Goal: Information Seeking & Learning: Check status

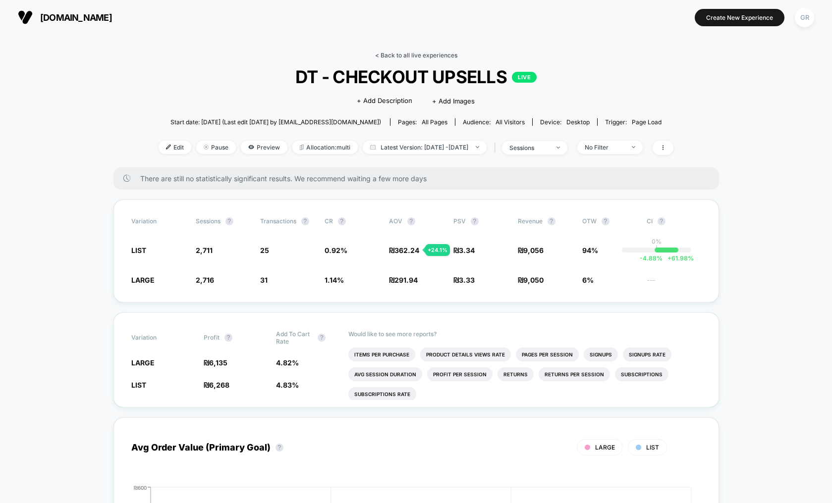
click at [436, 57] on link "< Back to all live experiences" at bounding box center [416, 55] width 82 height 7
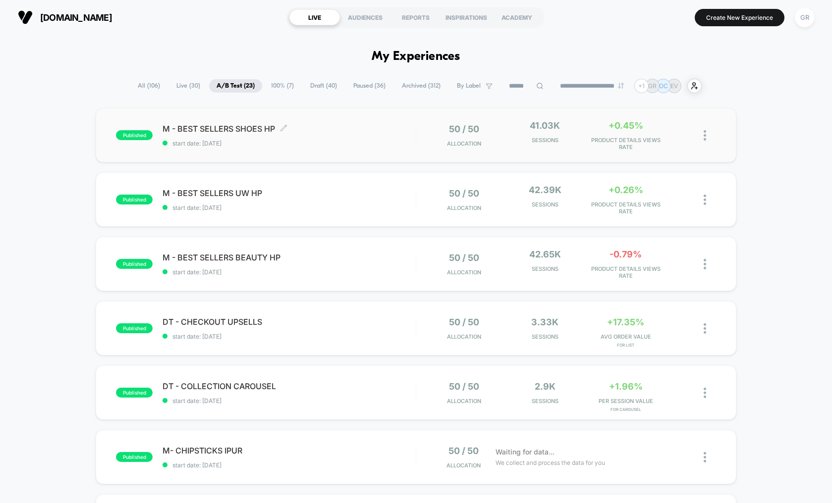
click at [341, 137] on div "M - BEST SELLERS SHOES HP Click to edit experience details Click to edit experi…" at bounding box center [288, 135] width 253 height 23
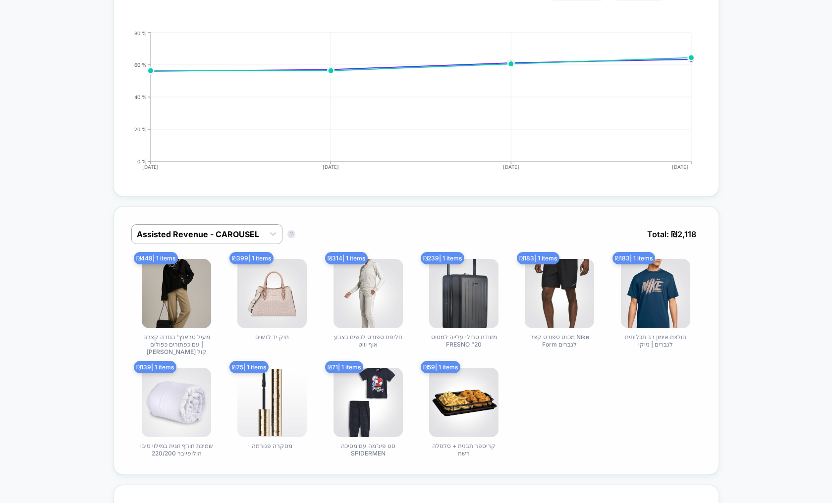
scroll to position [464, 0]
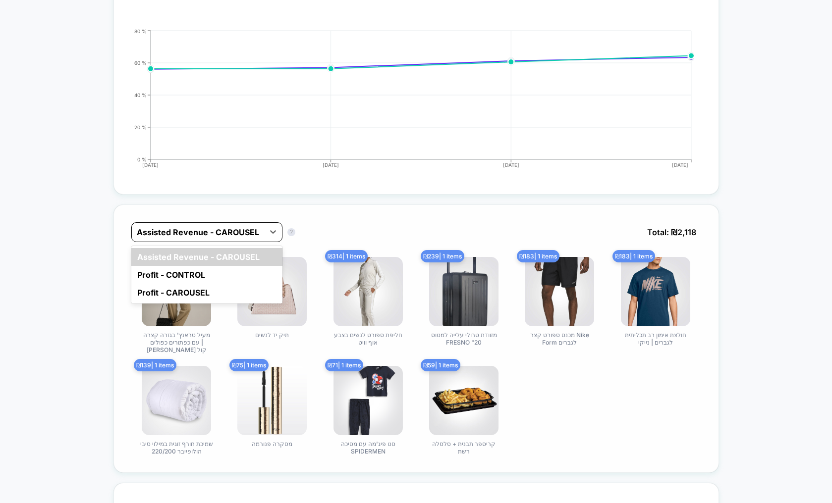
click at [238, 229] on div at bounding box center [198, 232] width 122 height 12
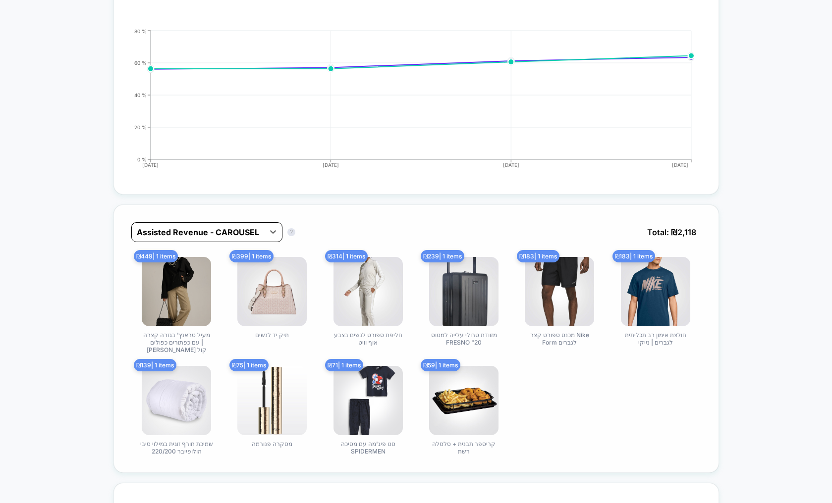
click at [238, 229] on div at bounding box center [198, 232] width 122 height 12
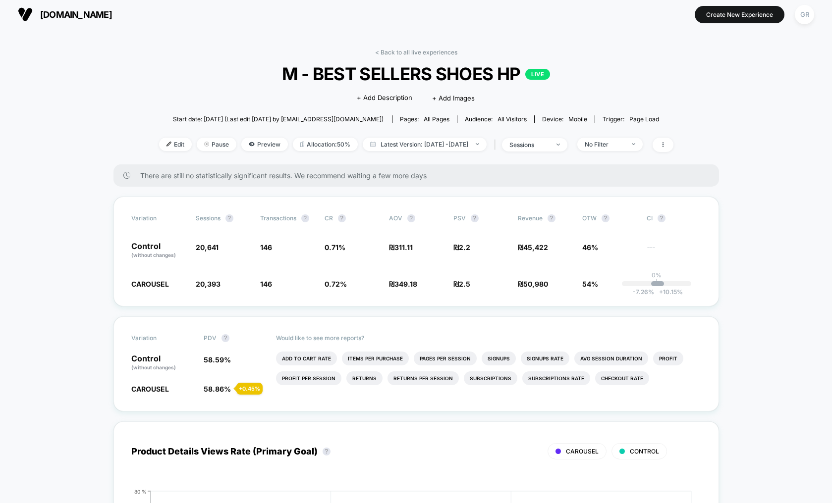
scroll to position [0, 0]
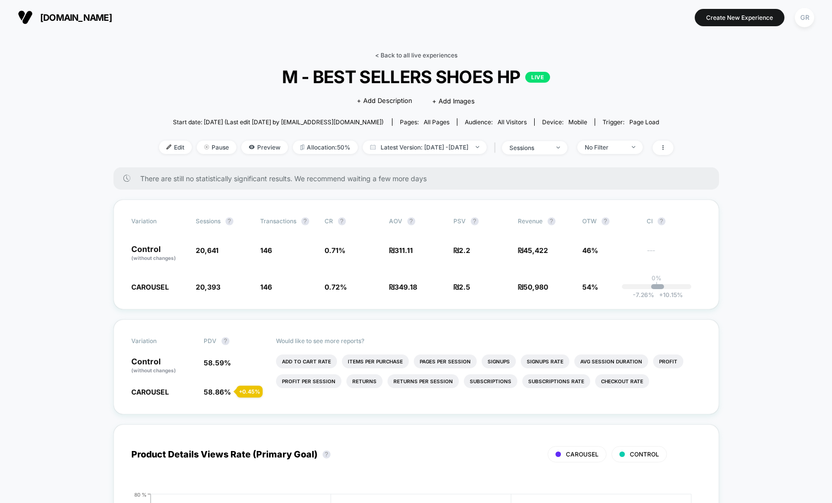
click at [425, 57] on link "< Back to all live experiences" at bounding box center [416, 55] width 82 height 7
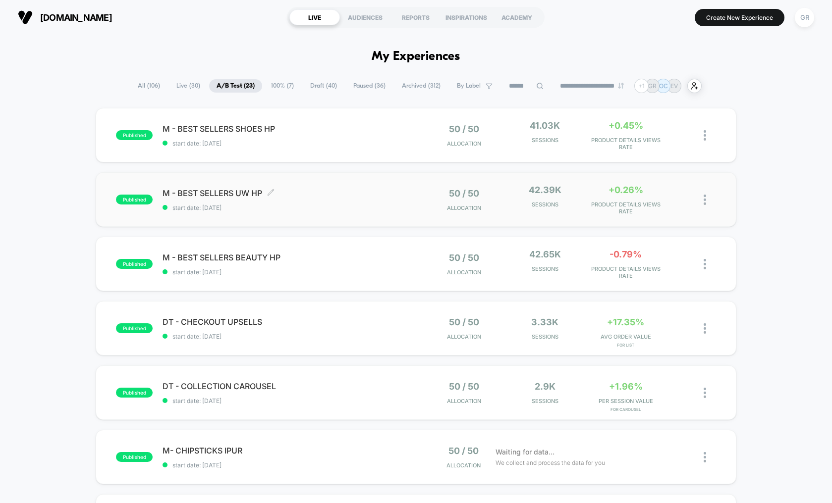
click at [358, 207] on span "start date: [DATE]" at bounding box center [288, 207] width 253 height 7
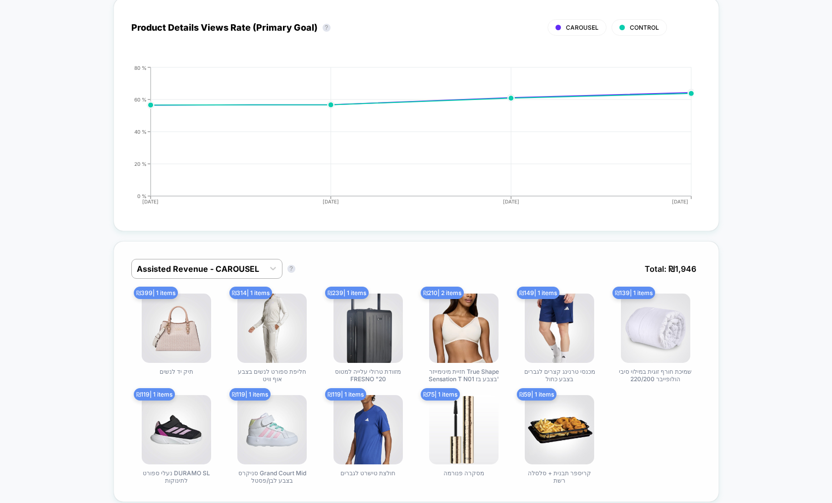
scroll to position [428, 0]
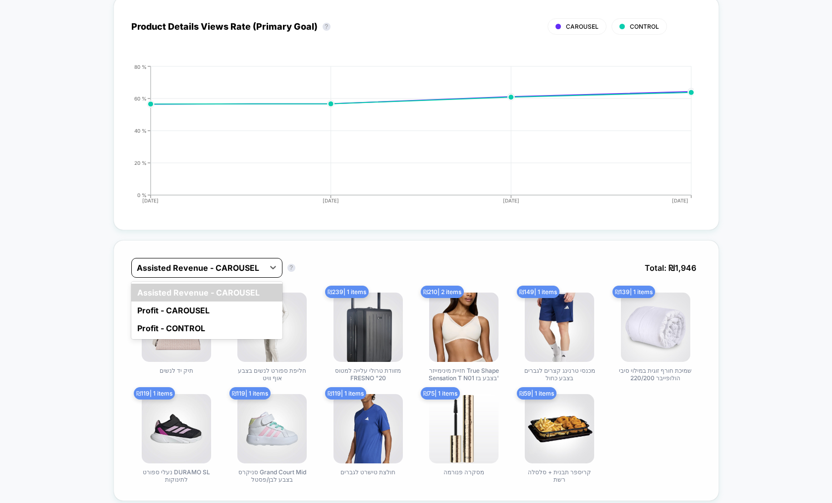
click at [251, 264] on div at bounding box center [198, 268] width 122 height 12
click at [252, 264] on div at bounding box center [198, 268] width 122 height 12
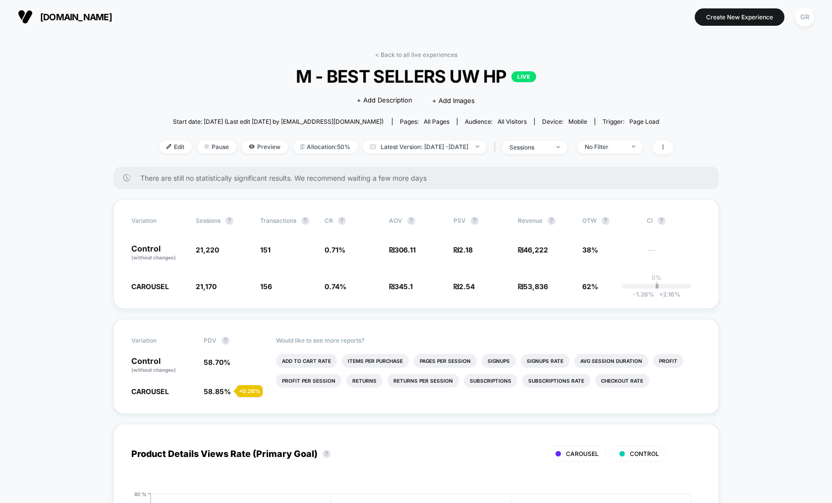
scroll to position [0, 0]
click at [448, 54] on link "< Back to all live experiences" at bounding box center [416, 55] width 82 height 7
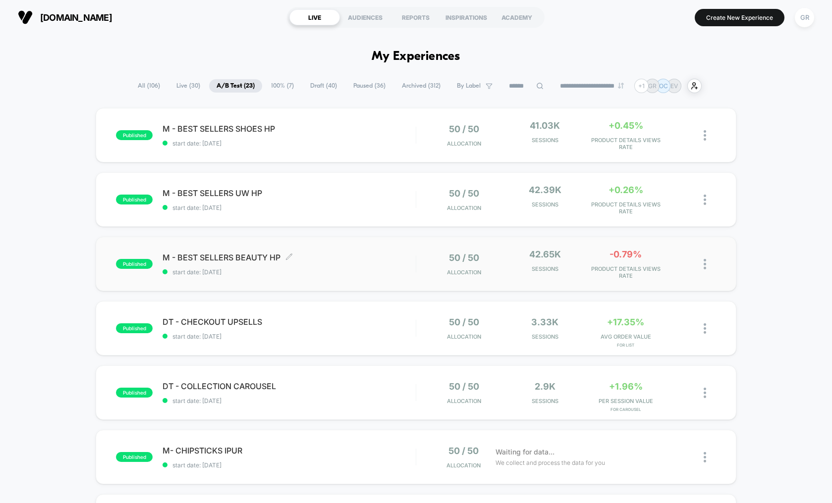
click at [237, 258] on span "M - BEST SELLERS BEAUTY HP Click to edit experience details" at bounding box center [288, 258] width 253 height 10
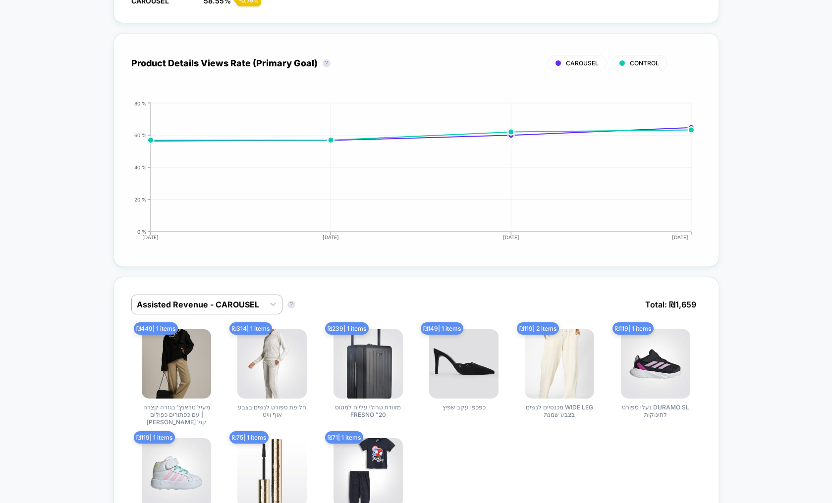
scroll to position [392, 0]
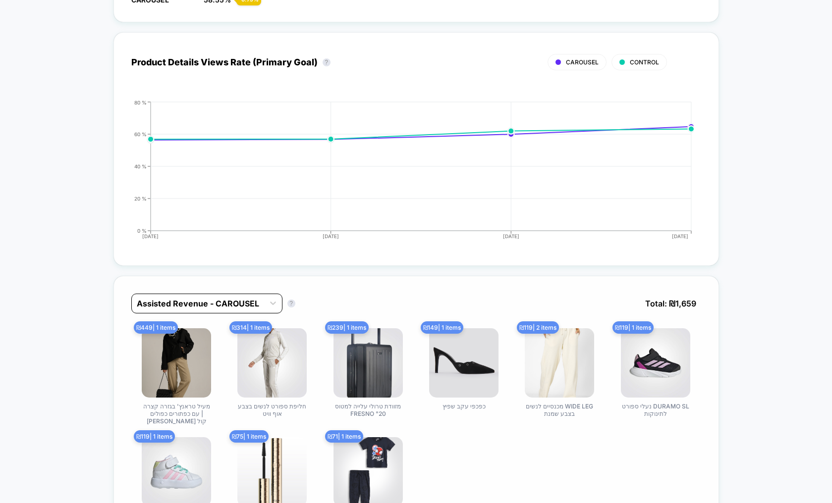
click at [212, 301] on div at bounding box center [198, 304] width 122 height 12
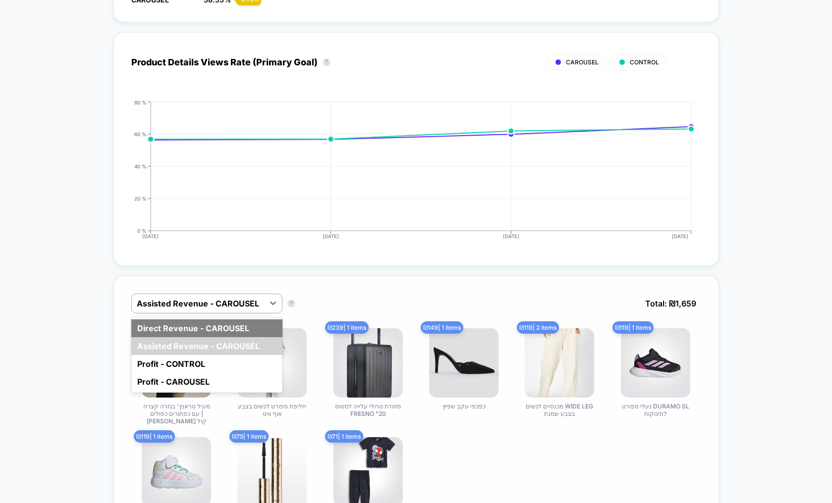
click at [218, 329] on div "Direct Revenue - CAROUSEL" at bounding box center [206, 329] width 151 height 18
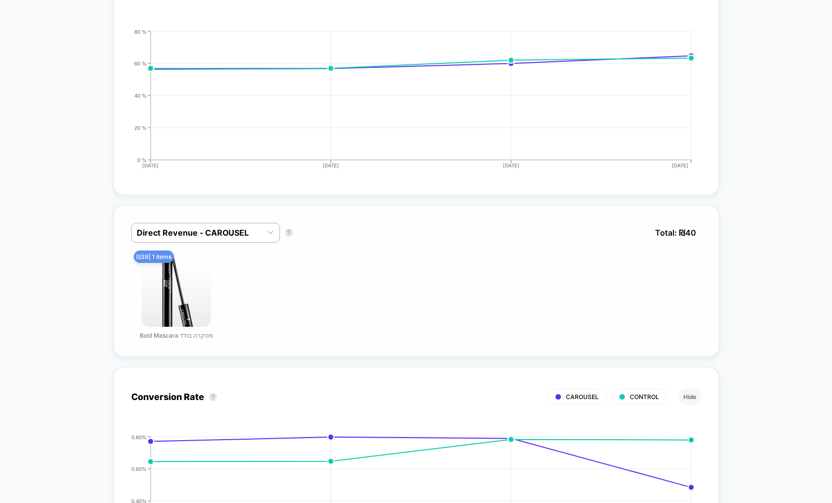
scroll to position [464, 0]
click at [223, 234] on div at bounding box center [197, 232] width 120 height 12
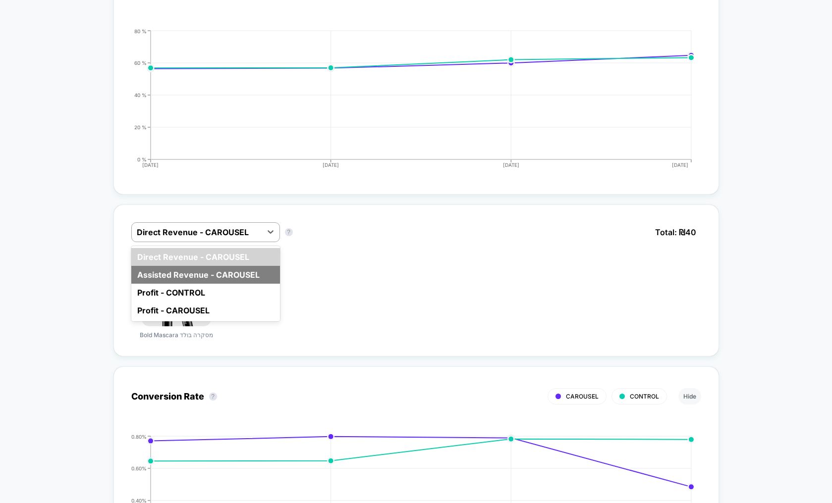
click at [216, 274] on div "Assisted Revenue - CAROUSEL" at bounding box center [205, 275] width 149 height 18
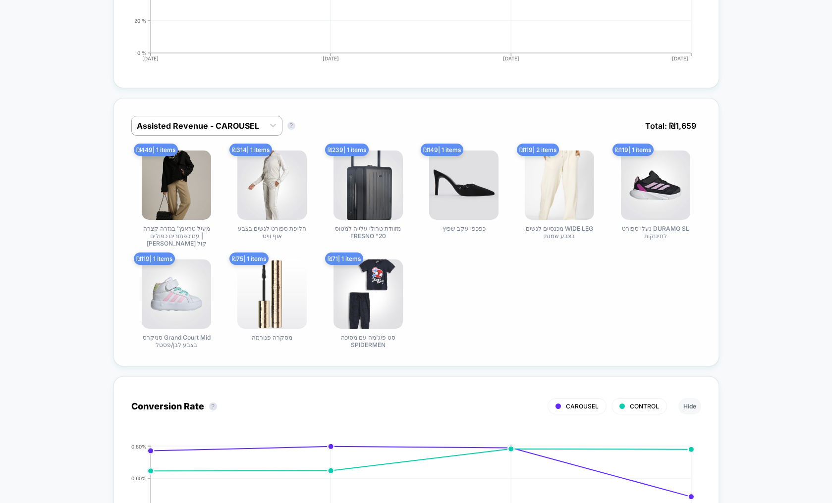
scroll to position [571, 0]
